Goal: Task Accomplishment & Management: Use online tool/utility

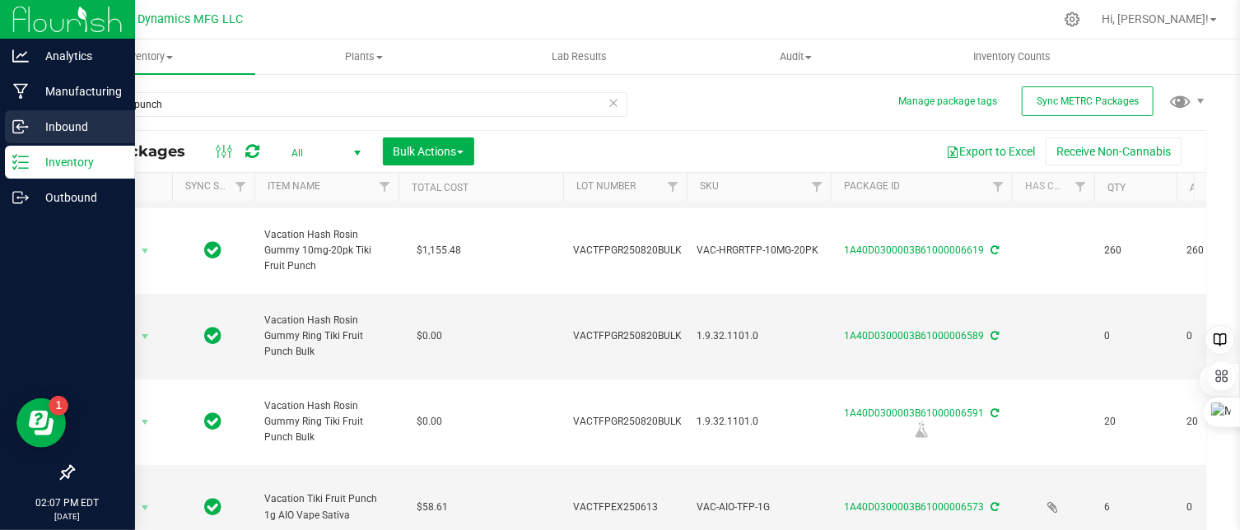
drag, startPoint x: 0, startPoint y: 0, endPoint x: 19, endPoint y: 124, distance: 125.8
click at [19, 124] on icon at bounding box center [17, 125] width 2 height 2
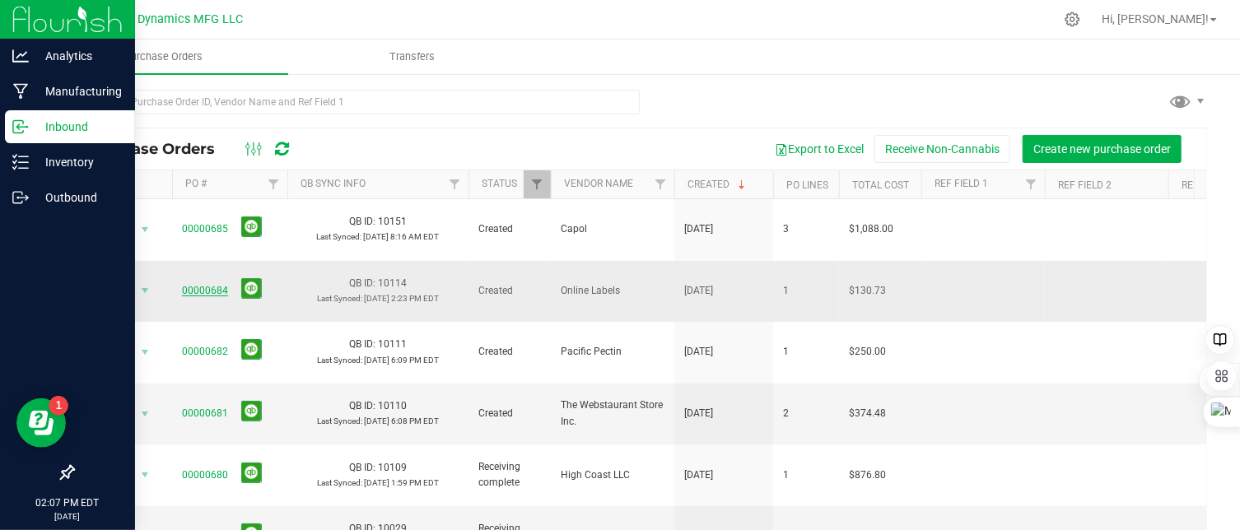
click at [207, 285] on link "00000684" at bounding box center [205, 291] width 46 height 12
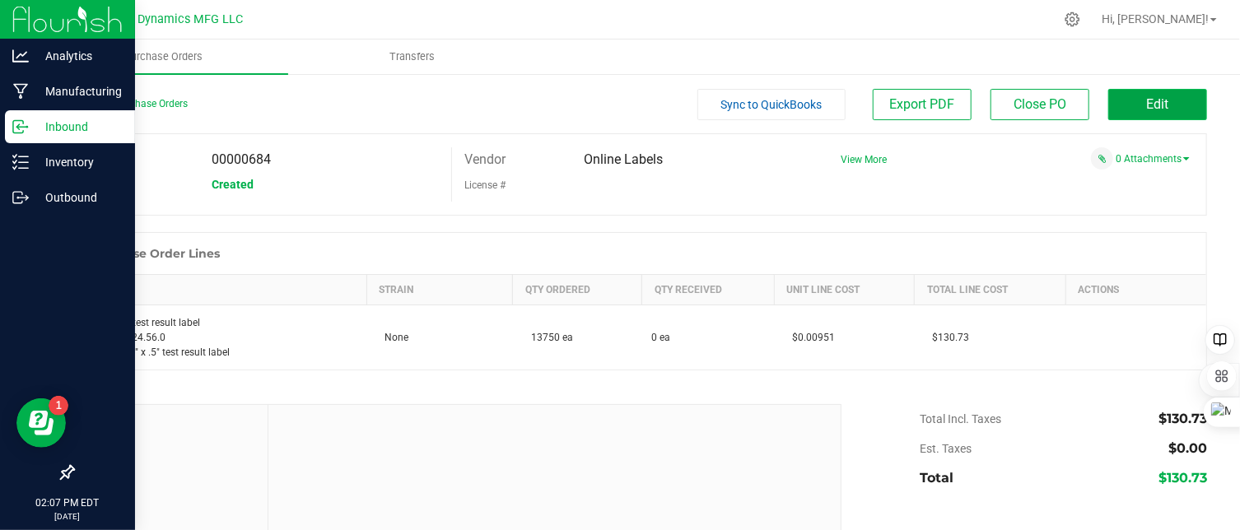
click at [1147, 97] on span "Edit" at bounding box center [1158, 104] width 22 height 16
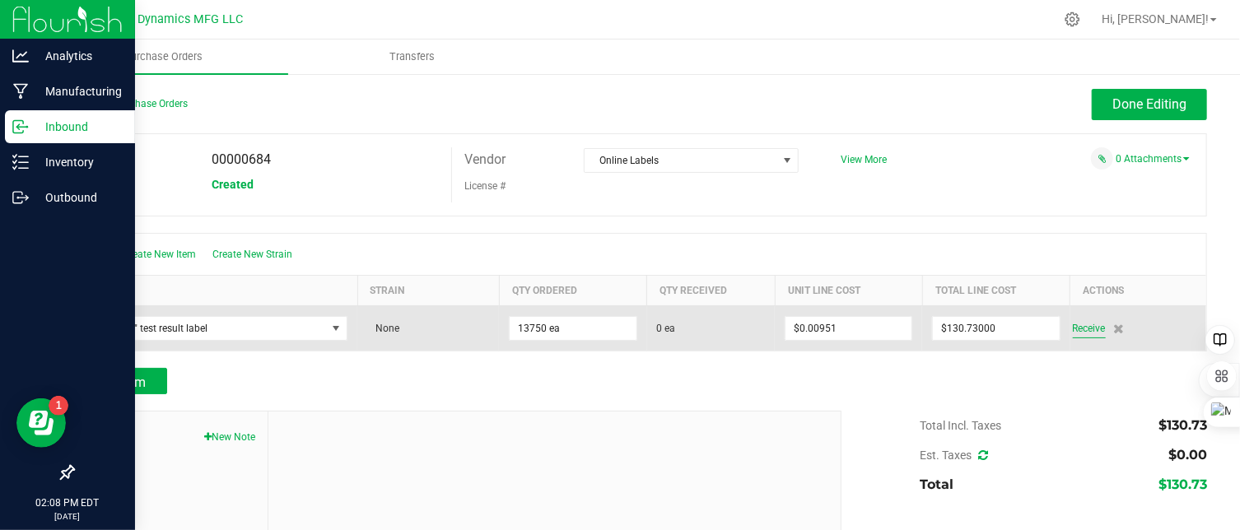
click at [1073, 329] on span "Receive" at bounding box center [1089, 329] width 33 height 20
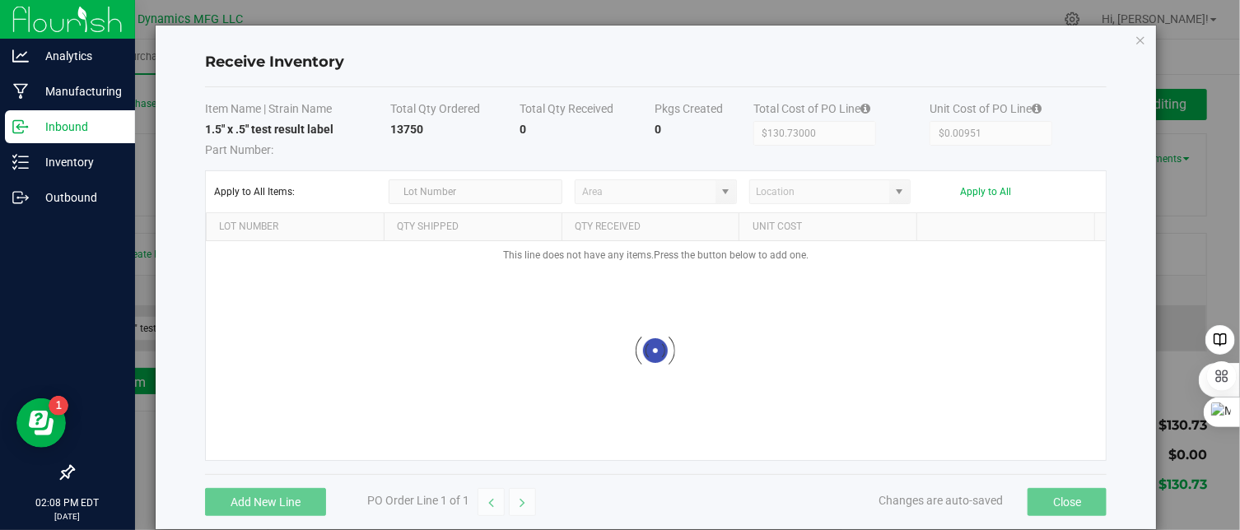
type input "AU storage"
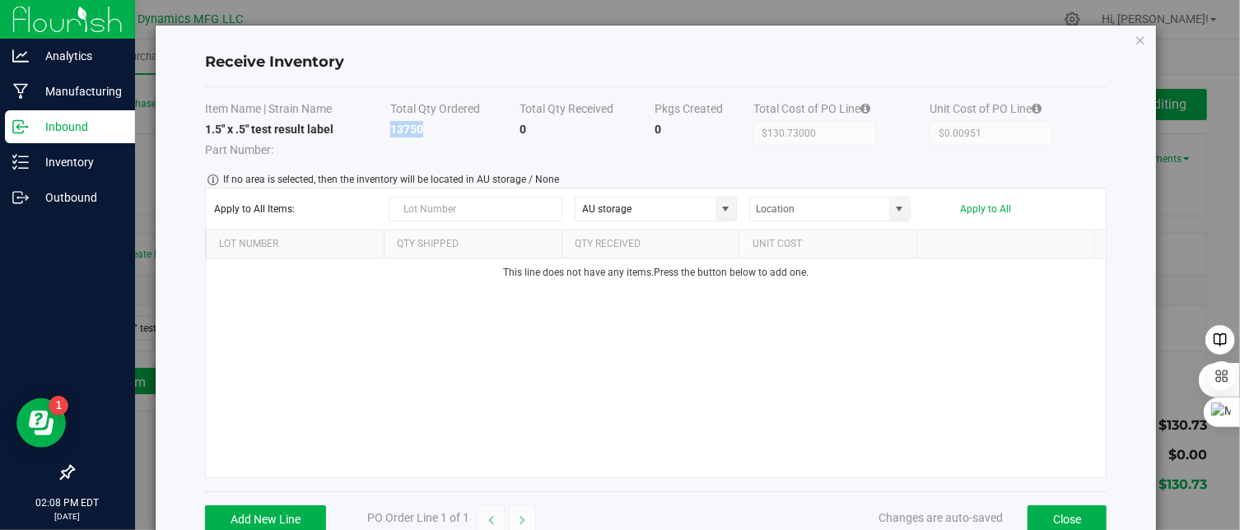
drag, startPoint x: 434, startPoint y: 124, endPoint x: 390, endPoint y: 130, distance: 44.9
click at [390, 130] on td "13750" at bounding box center [454, 139] width 129 height 37
copy strong "13750"
click at [507, 343] on div "This line does not have any items. Press the button below to add one." at bounding box center [656, 368] width 900 height 219
click at [283, 513] on button "Add New Line" at bounding box center [265, 520] width 121 height 28
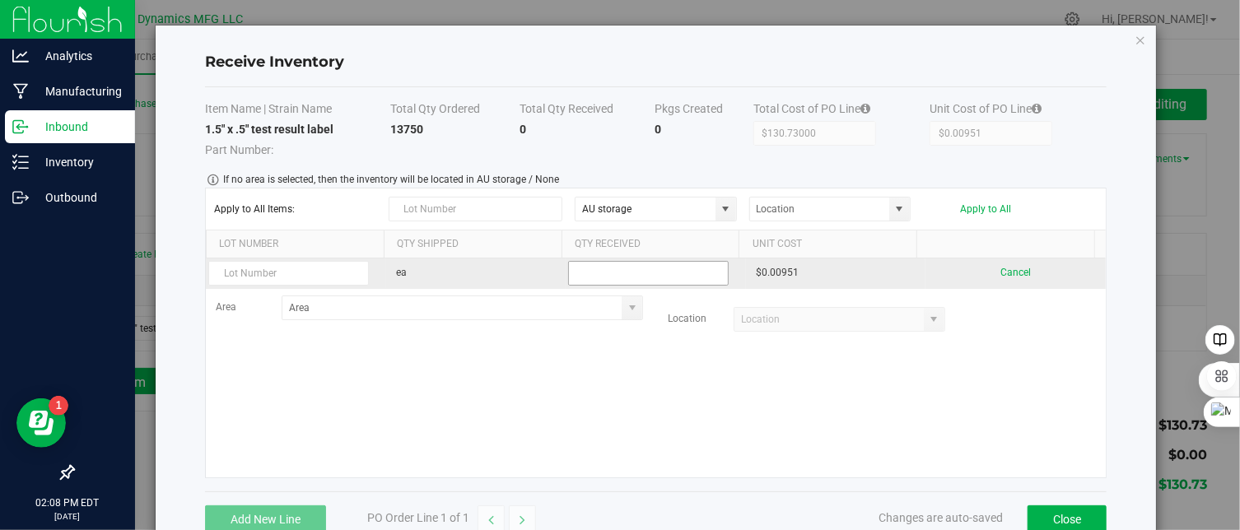
click at [613, 272] on input at bounding box center [648, 273] width 159 height 23
paste input "13750"
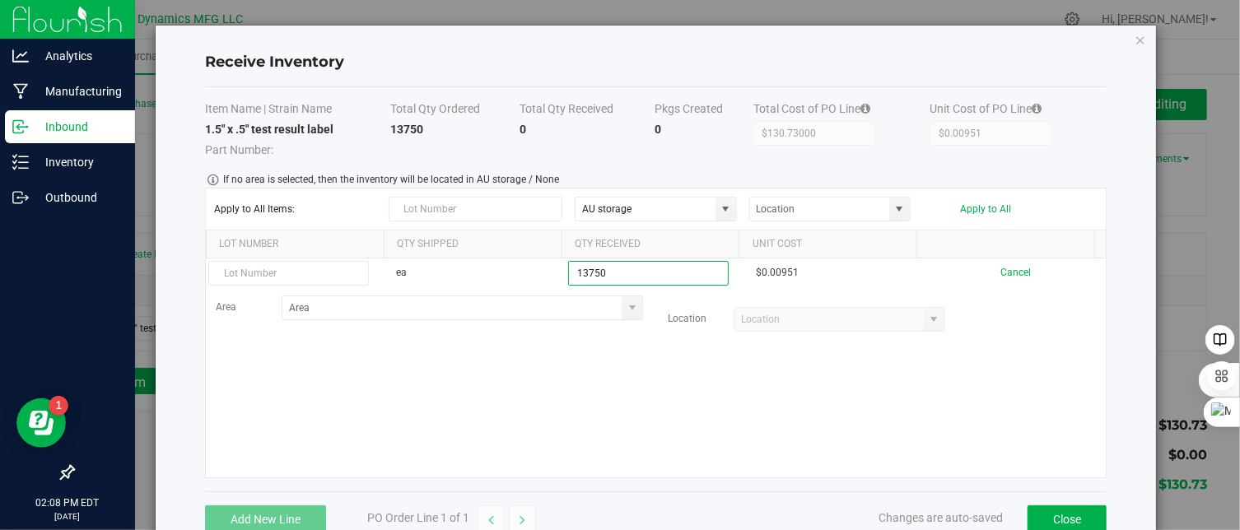
type input "13750 ea"
click at [761, 385] on kendo-grid-list "ea 13750 ea $0.00951 Cancel Area Location" at bounding box center [656, 368] width 900 height 219
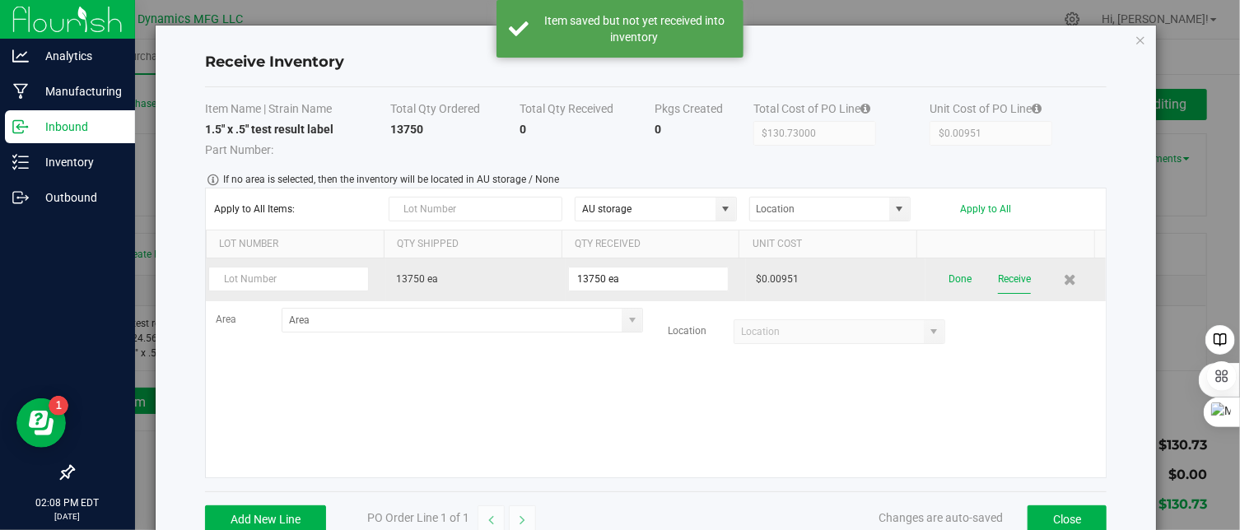
click at [998, 278] on button "Receive" at bounding box center [1014, 279] width 33 height 29
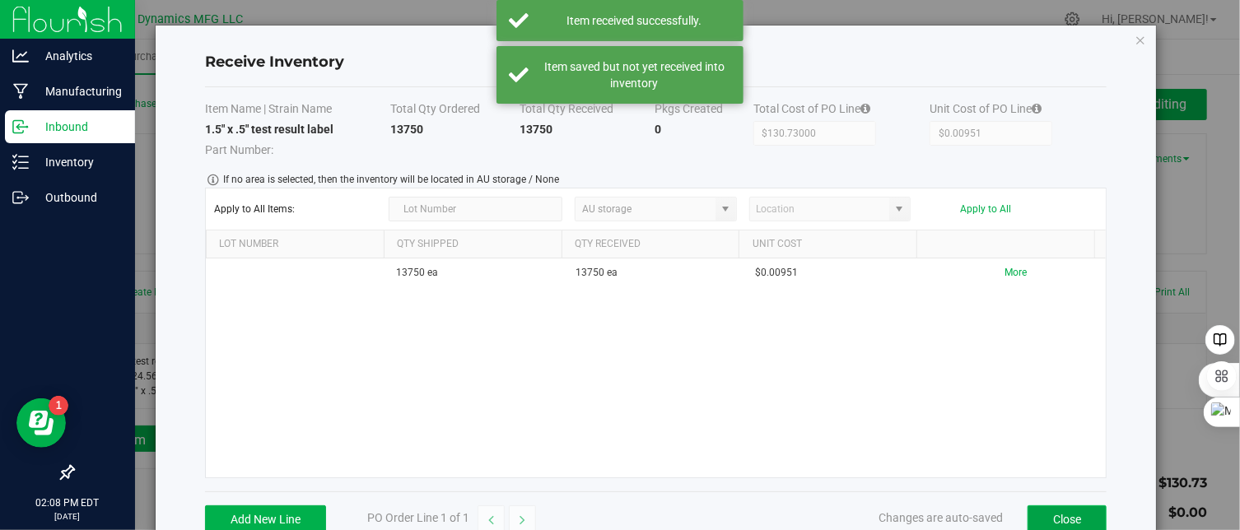
click at [1045, 516] on button "Close" at bounding box center [1067, 520] width 79 height 28
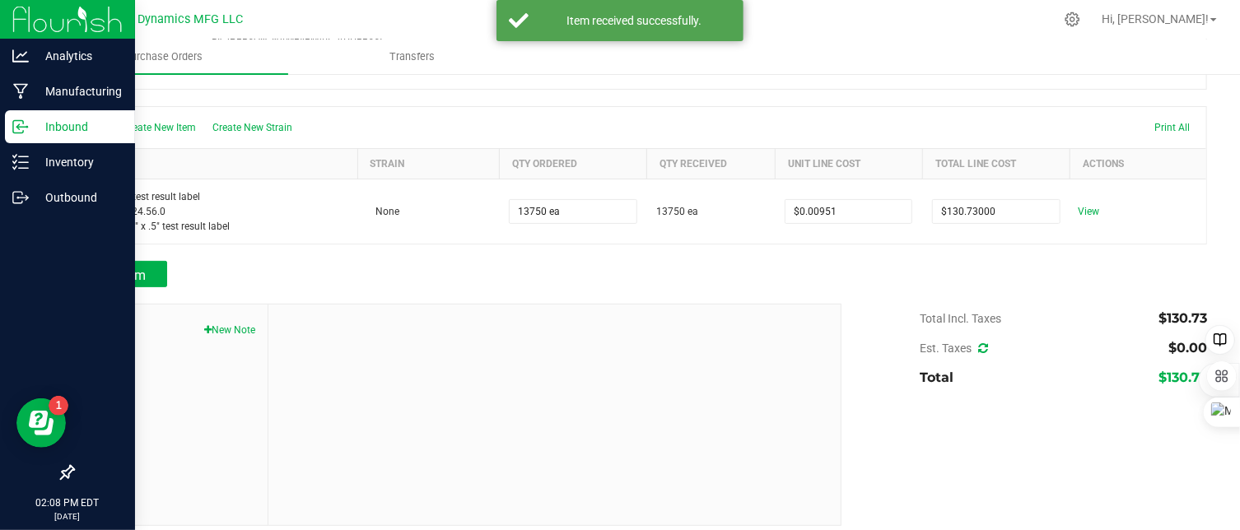
scroll to position [82, 0]
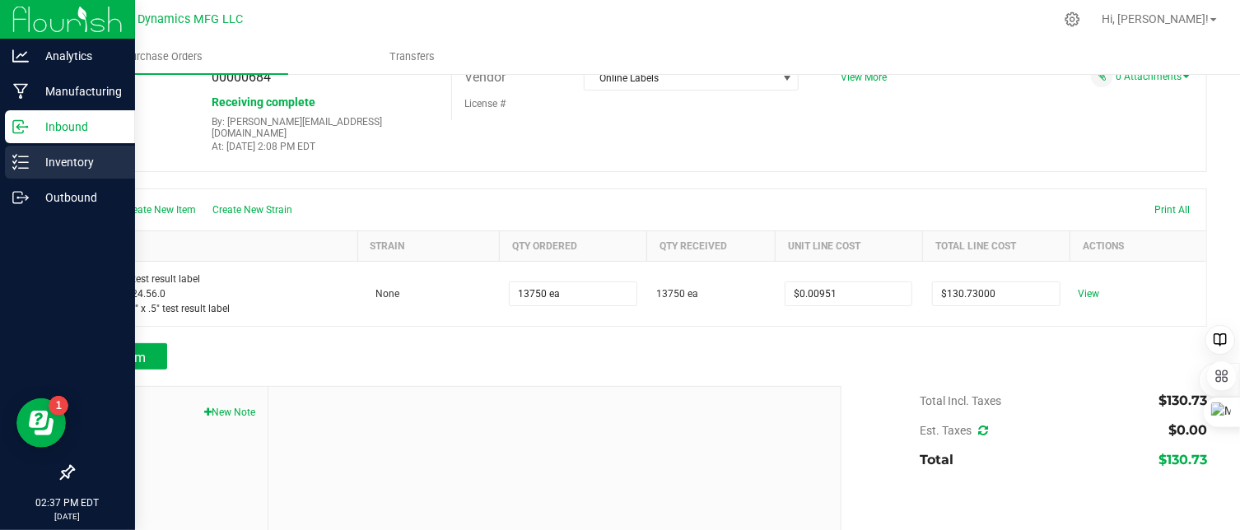
click at [20, 159] on icon at bounding box center [20, 162] width 16 height 16
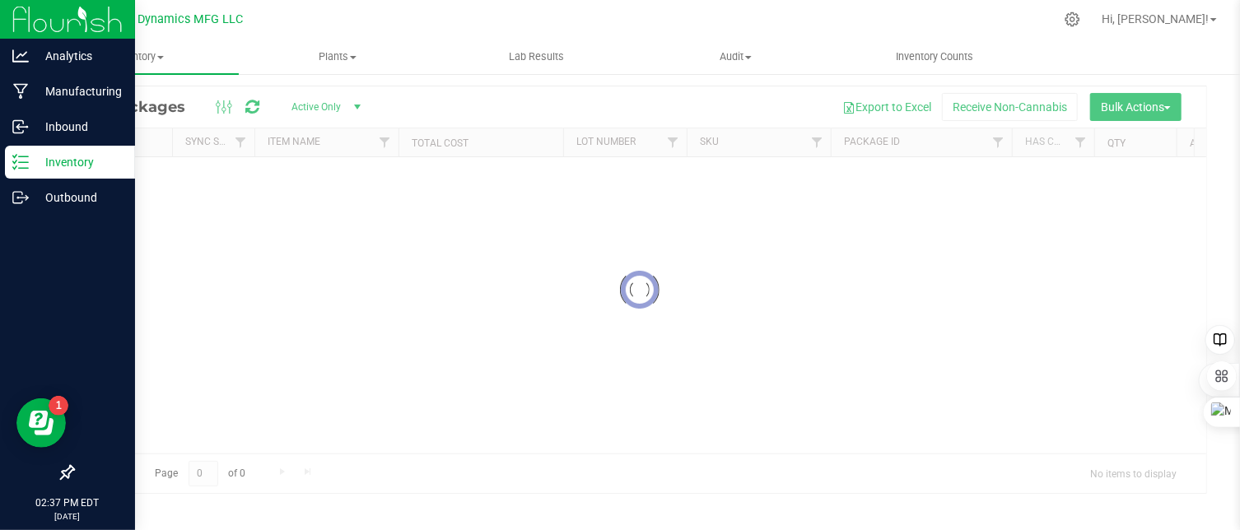
scroll to position [44, 0]
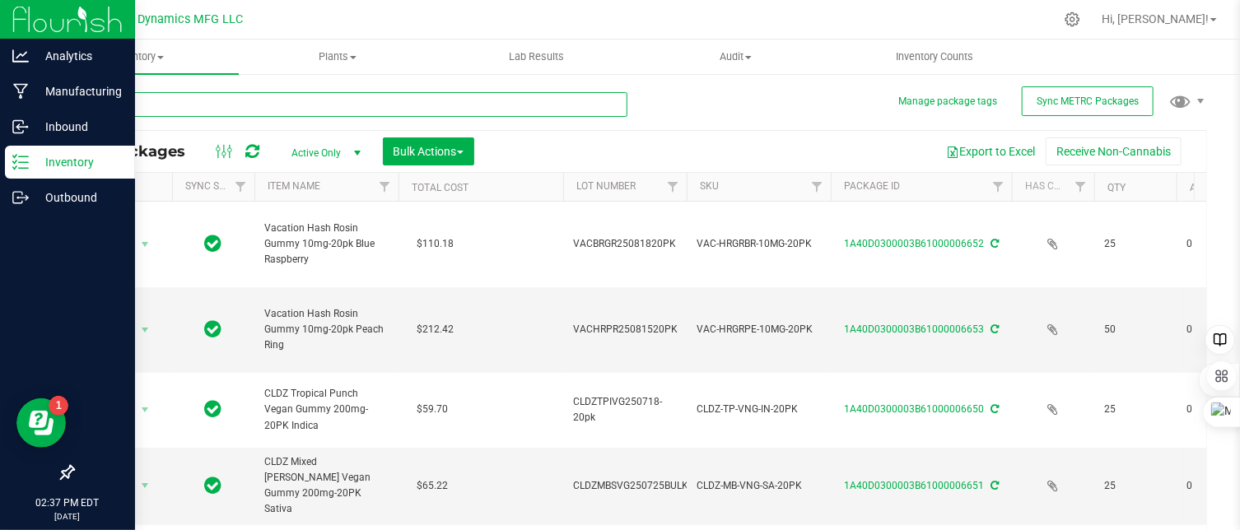
click at [188, 108] on input "text" at bounding box center [349, 104] width 555 height 25
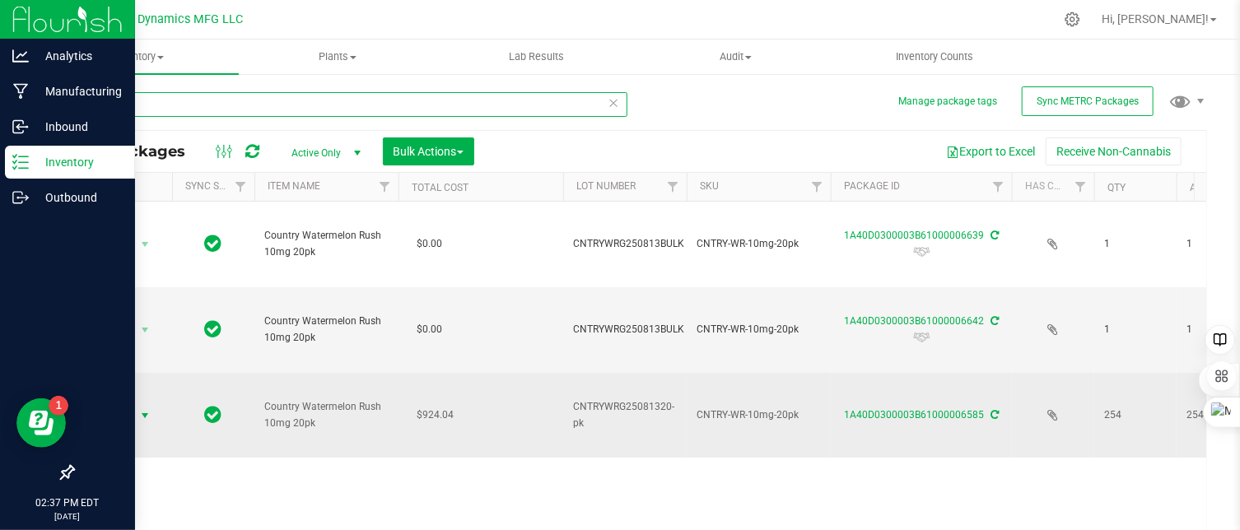
type input "waterm"
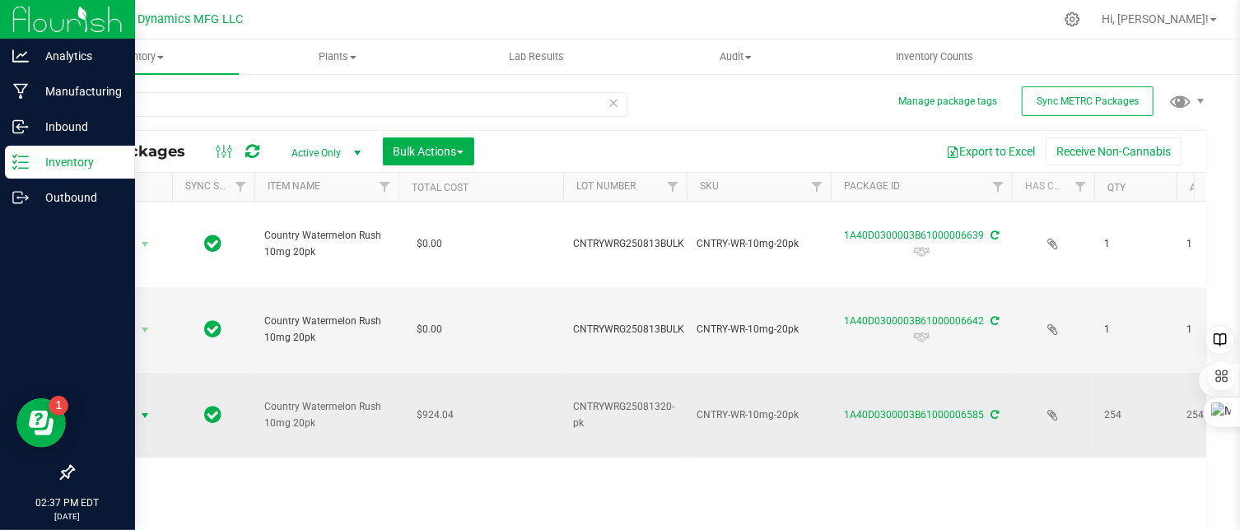
click at [142, 410] on span "select" at bounding box center [144, 415] width 13 height 13
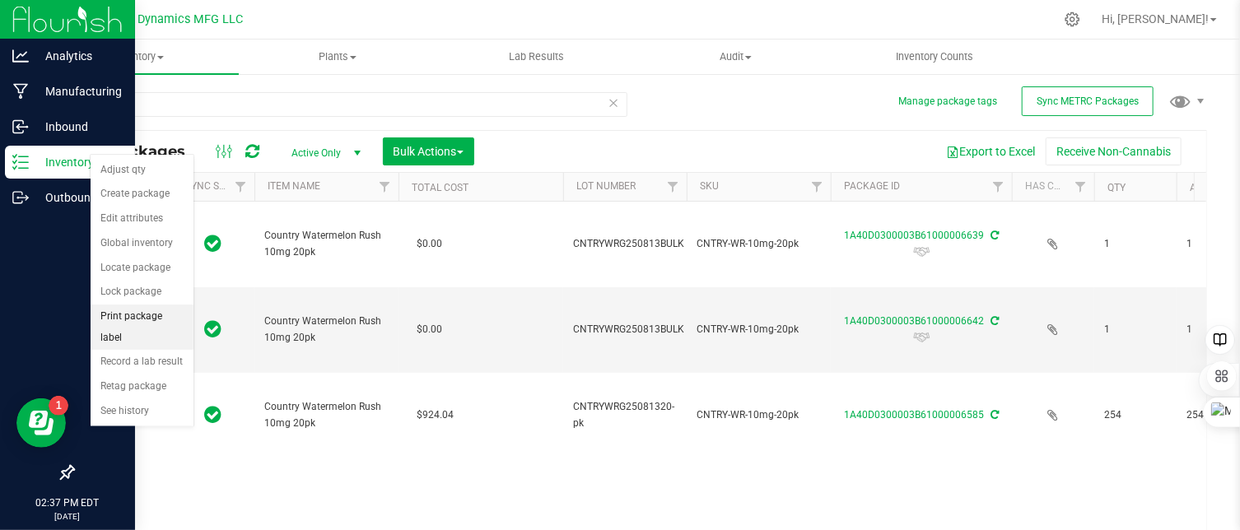
click at [138, 315] on li "Print package label" at bounding box center [142, 327] width 103 height 45
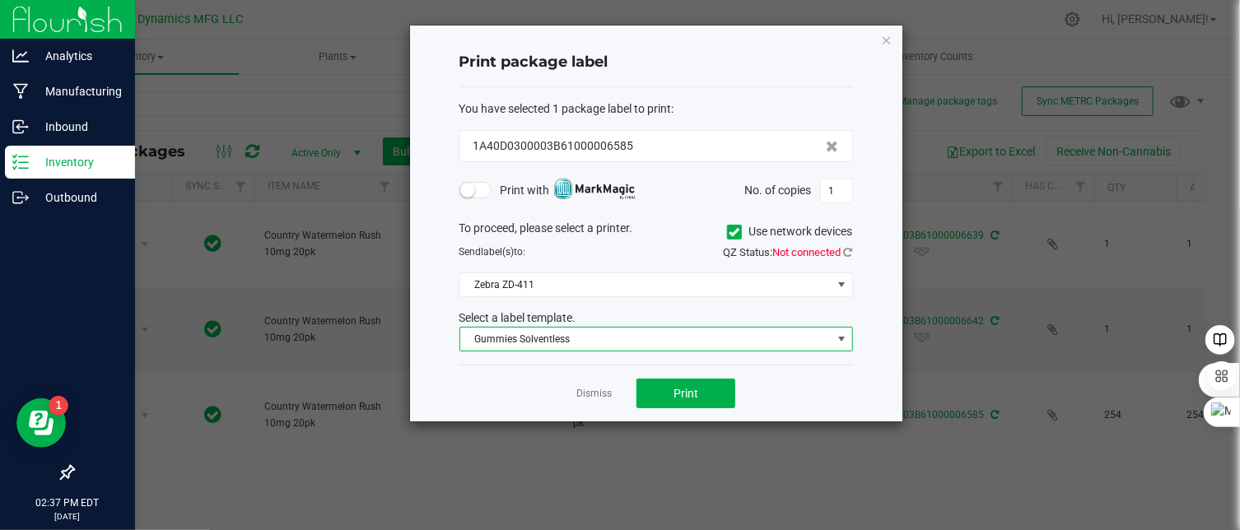
click at [571, 338] on span "Gummies Solventless" at bounding box center [645, 339] width 371 height 23
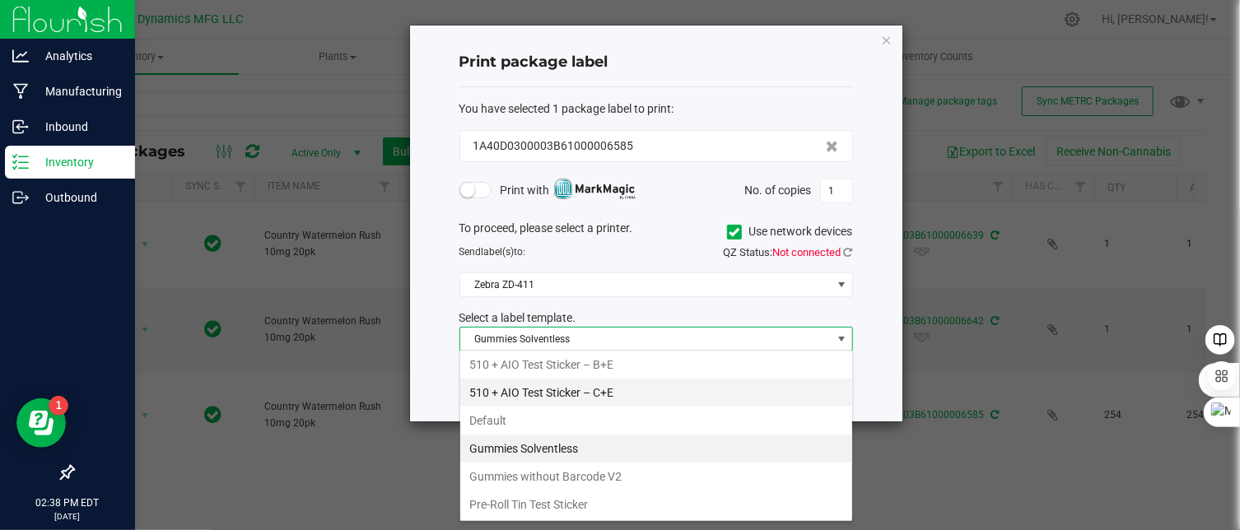
scroll to position [84, 0]
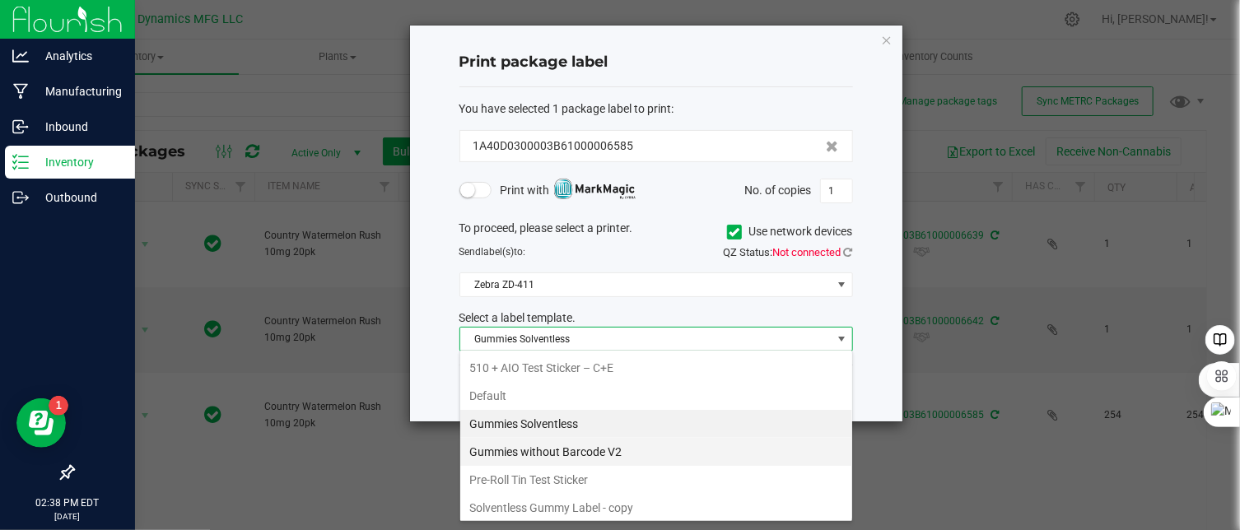
click at [563, 448] on li "Gummies without Barcode V2" at bounding box center [656, 452] width 392 height 28
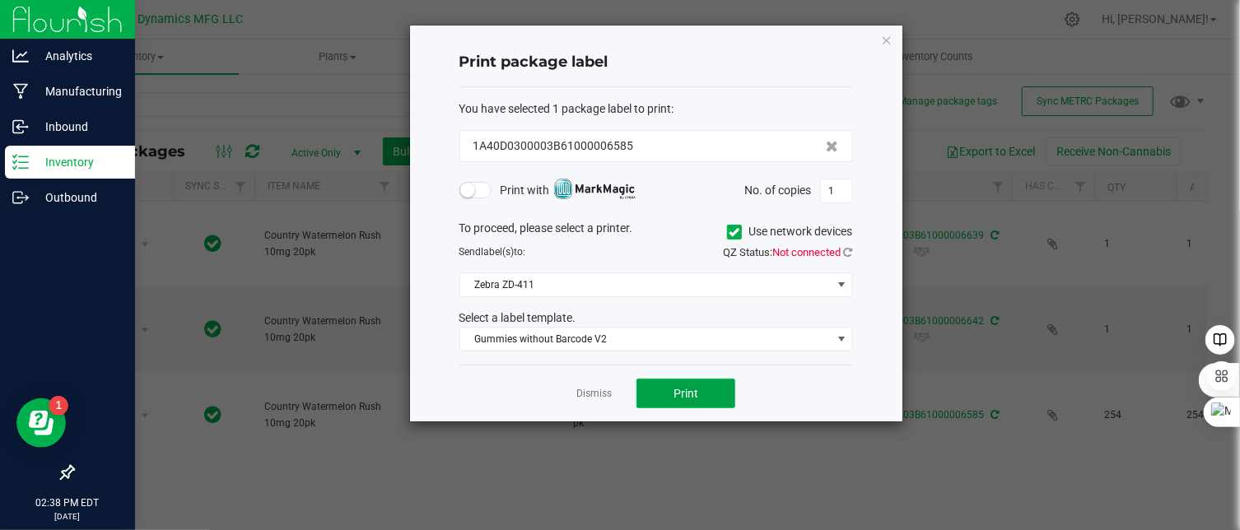
click at [680, 399] on button "Print" at bounding box center [686, 394] width 99 height 30
click at [848, 185] on input "1" at bounding box center [836, 191] width 31 height 23
type input "10"
click at [695, 392] on span "Print" at bounding box center [686, 393] width 25 height 13
